Goal: Information Seeking & Learning: Learn about a topic

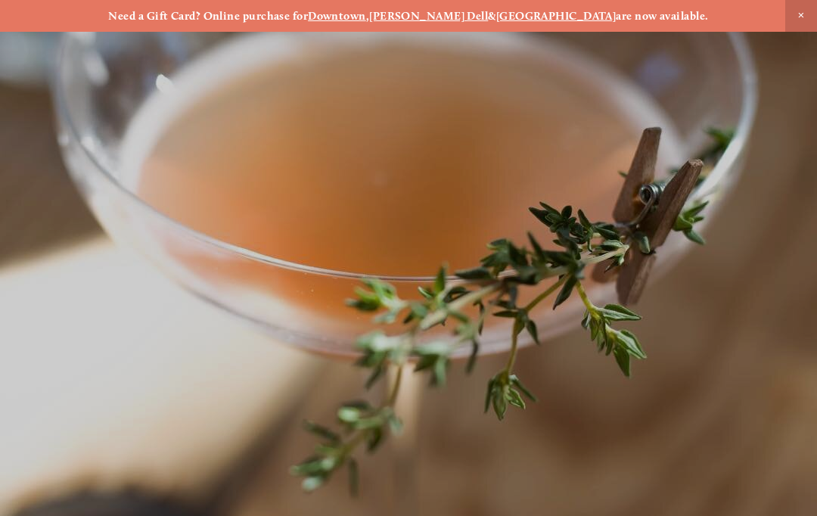
scroll to position [-24, 0]
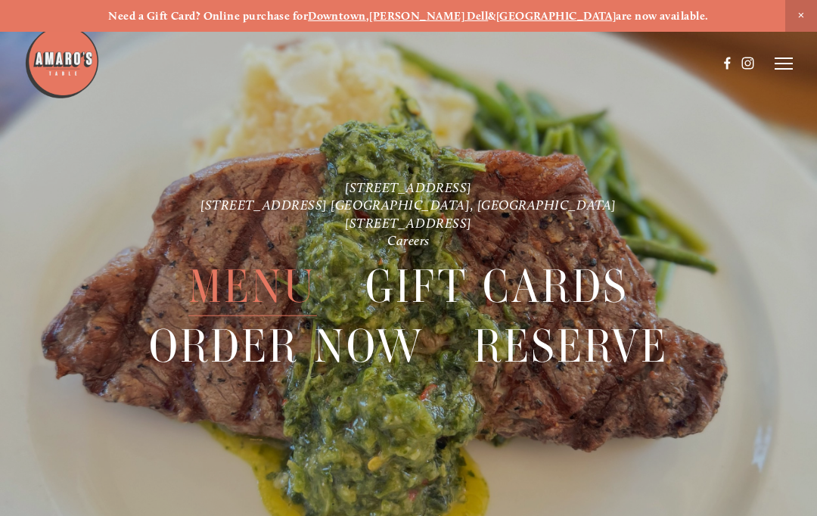
click at [805, 17] on span "Close Announcement" at bounding box center [802, 16] width 32 height 32
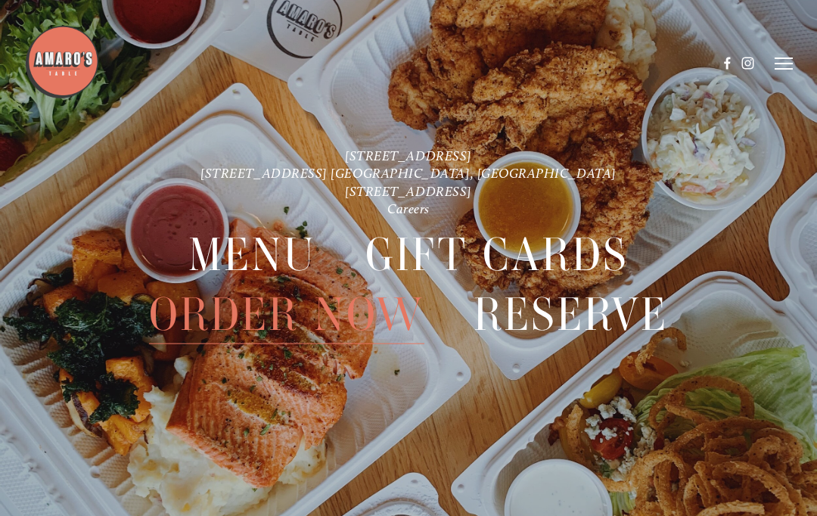
click at [279, 251] on span "Menu" at bounding box center [252, 255] width 128 height 59
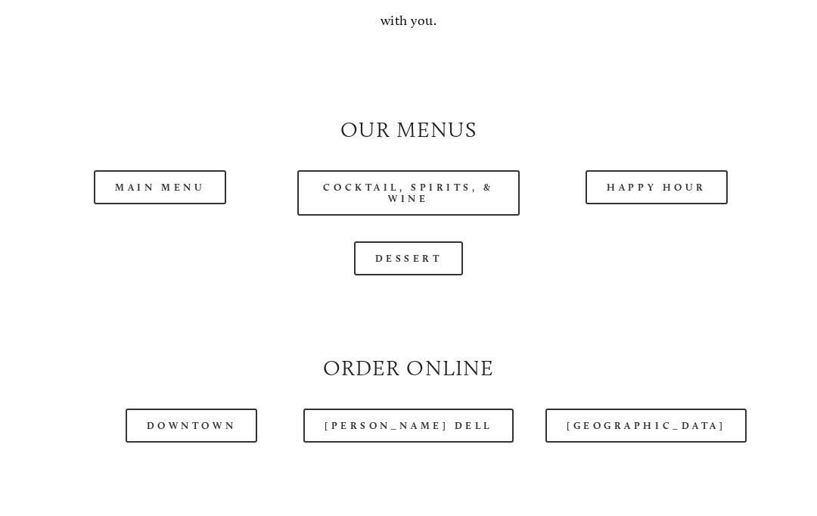
scroll to position [1224, 0]
click at [173, 175] on link "Main Menu" at bounding box center [160, 187] width 132 height 34
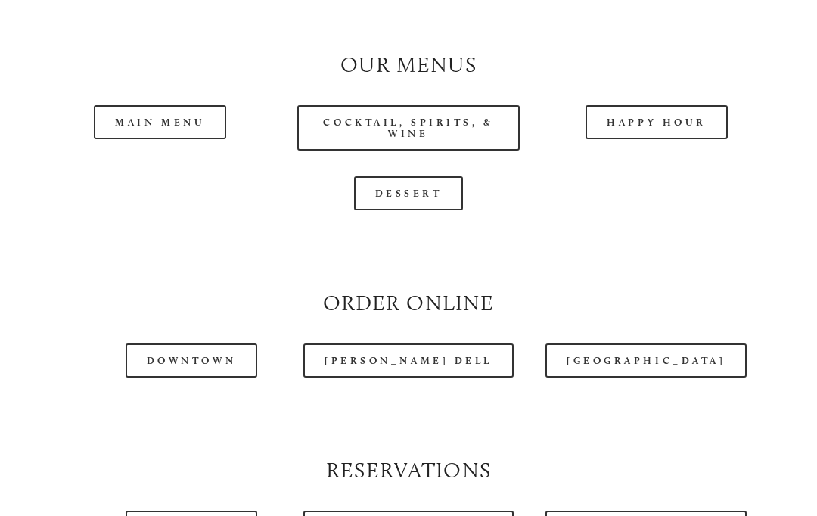
click at [196, 353] on link "Downtown" at bounding box center [192, 361] width 132 height 34
click at [220, 352] on link "Downtown" at bounding box center [192, 361] width 132 height 34
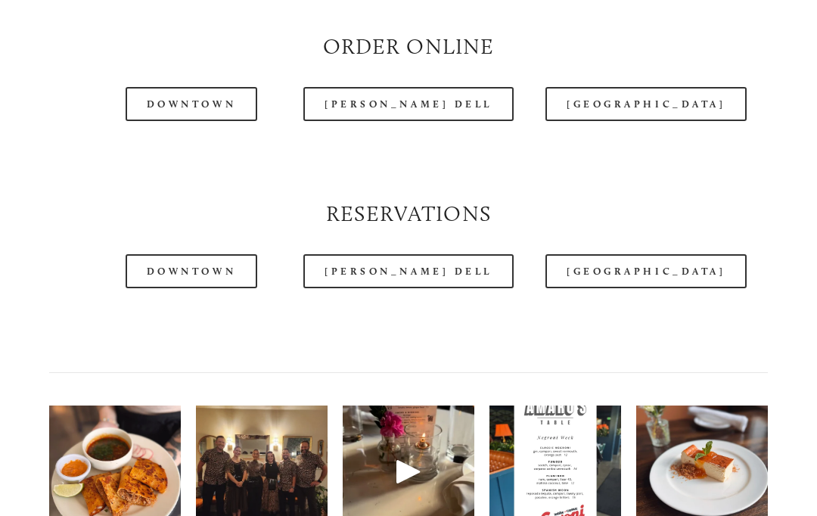
scroll to position [0, 0]
